Goal: Information Seeking & Learning: Understand process/instructions

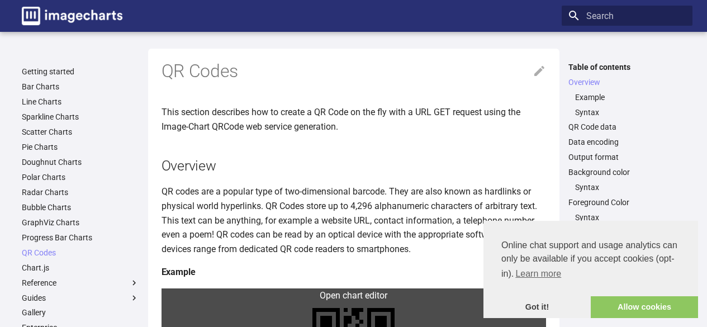
scroll to position [164, 0]
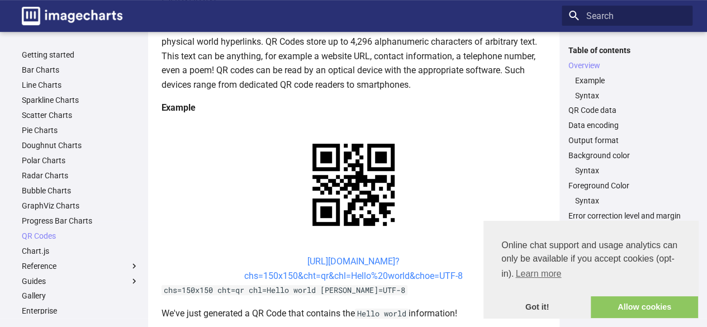
click at [293, 265] on link "[URL][DOMAIN_NAME]? chs=150x150&cht=qr&chl=Hello%20world&choe=UTF-8" at bounding box center [353, 268] width 219 height 25
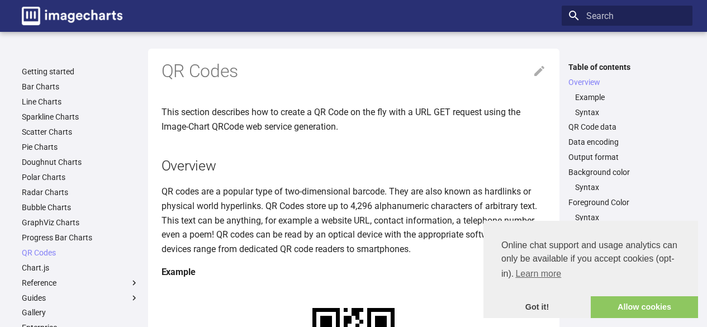
scroll to position [163, 0]
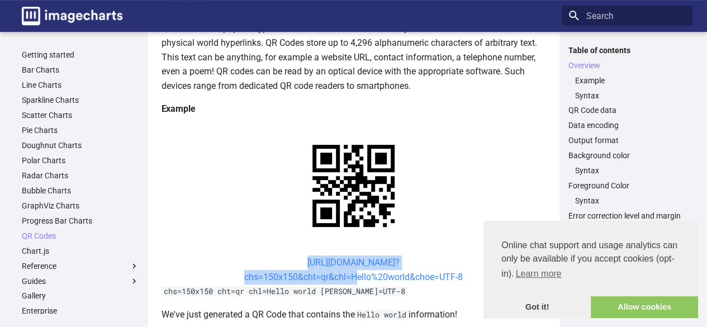
drag, startPoint x: 282, startPoint y: 265, endPoint x: 351, endPoint y: 277, distance: 70.3
click at [351, 277] on center "[URL][DOMAIN_NAME]? chs=150x150&cht=qr&chl=Hello%20world&choe=UTF-8" at bounding box center [354, 269] width 384 height 29
copy link "https://image-charts.com/chart? chs=150x150&cht=qr&chl="
